Goal: Book appointment/travel/reservation

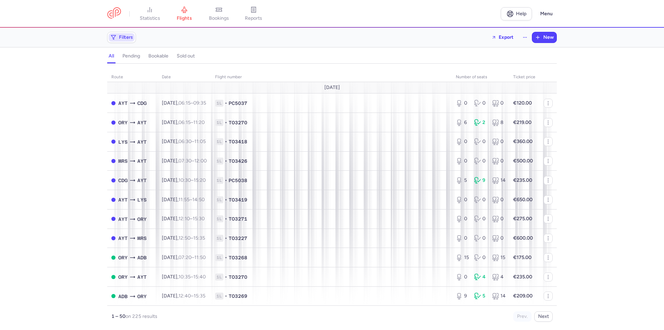
click at [128, 38] on span "Filters" at bounding box center [126, 38] width 14 height 6
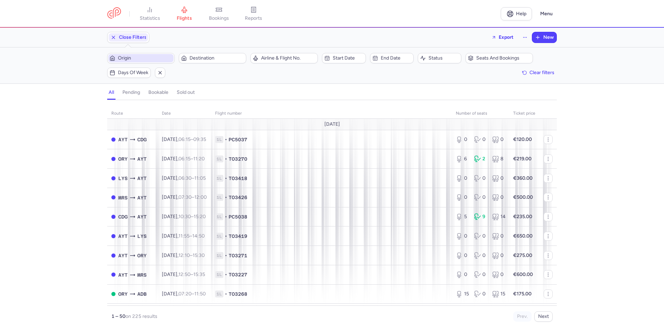
click at [144, 63] on button "Origin" at bounding box center [140, 58] width 67 height 10
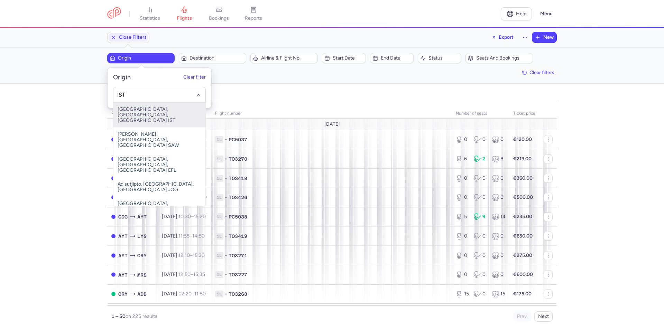
click at [150, 114] on span "[GEOGRAPHIC_DATA], [GEOGRAPHIC_DATA], [GEOGRAPHIC_DATA] IST" at bounding box center [159, 114] width 92 height 25
type input "IST"
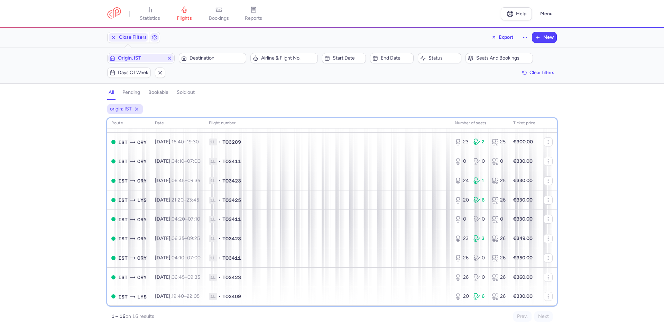
scroll to position [143, 0]
click at [554, 126] on div "route date Flight number number of seats Ticket price [DATE] IST ORY [DATE] 04:…" at bounding box center [332, 211] width 450 height 187
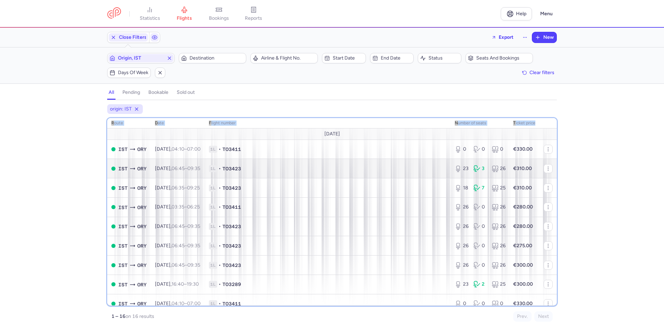
click at [305, 169] on span "1L • TO3423" at bounding box center [328, 168] width 238 height 7
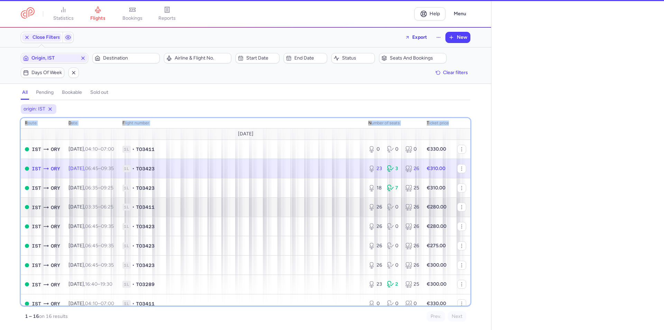
select select "days"
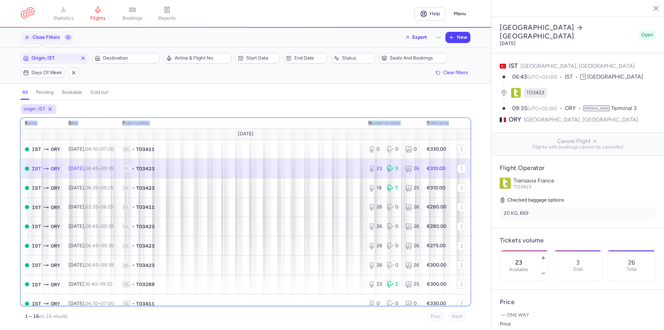
click at [268, 170] on span "1L • TO3423" at bounding box center [241, 168] width 238 height 7
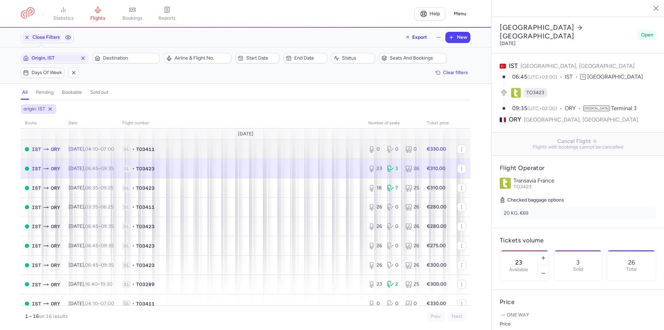
click at [237, 153] on td "1L • TO3411" at bounding box center [241, 148] width 246 height 19
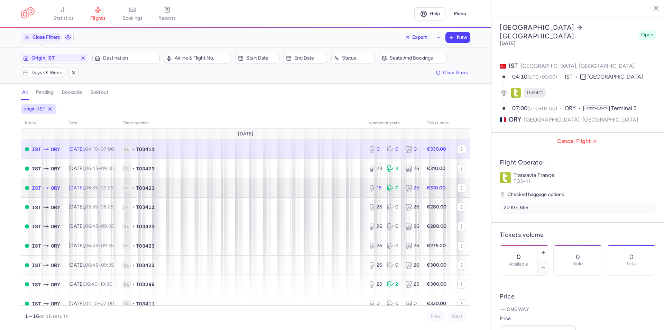
click at [187, 187] on span "1L • TO3423" at bounding box center [241, 187] width 238 height 7
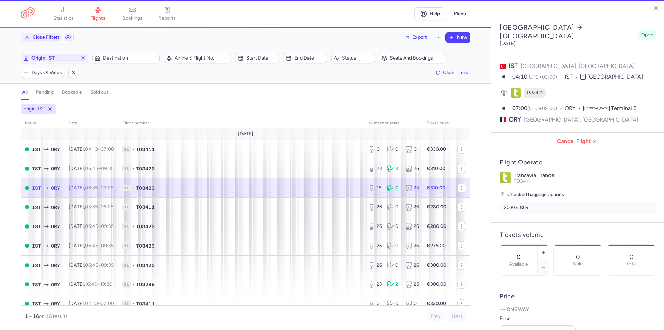
type input "18"
